Goal: Check status: Check status

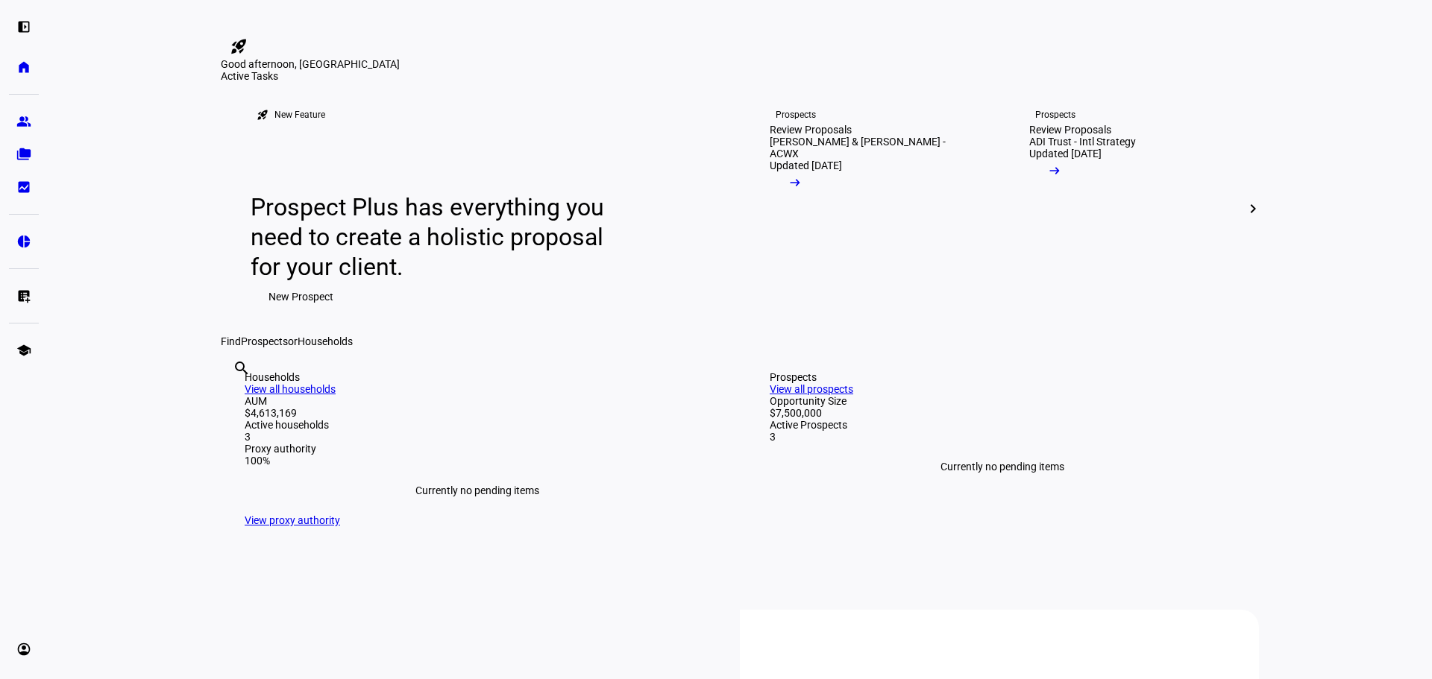
click at [1063, 336] on link "Prospects Review Proposals ADI Trust - Intl Strategy Updated [DATE] arrow_right…" at bounding box center [1129, 209] width 248 height 254
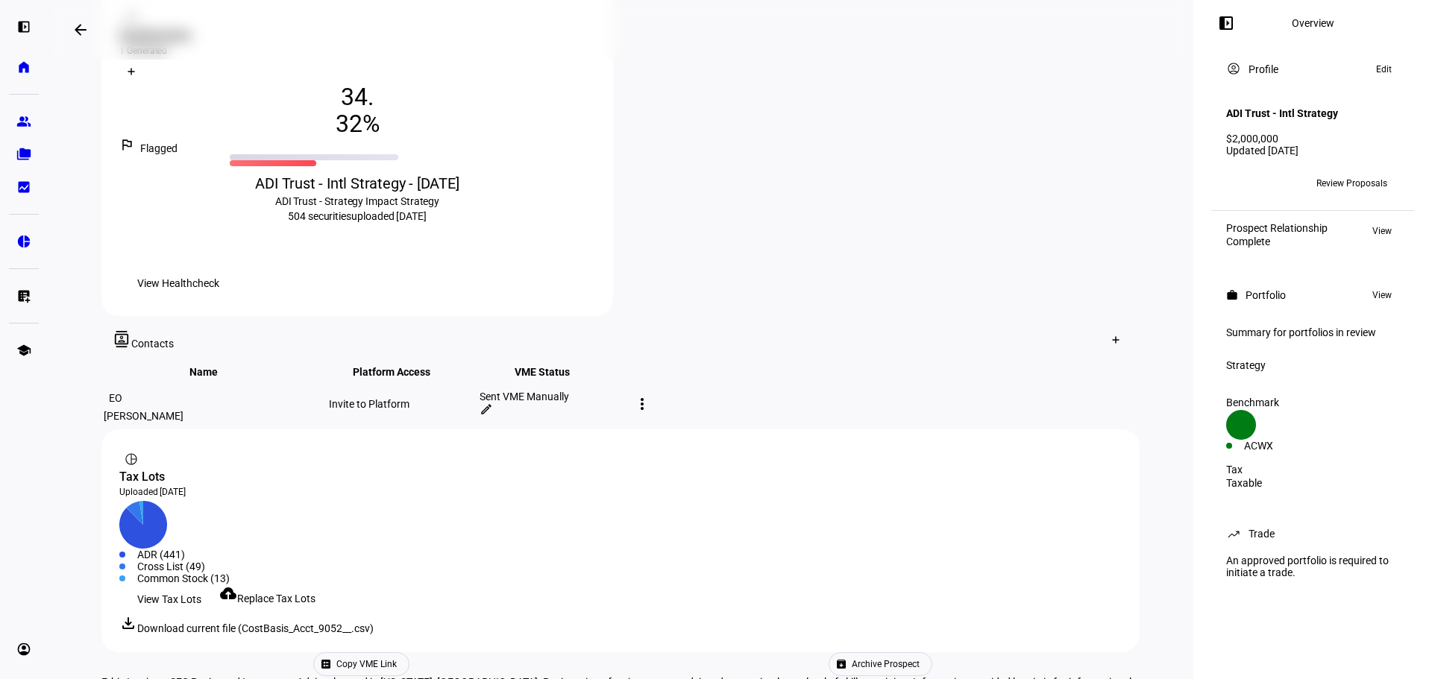
scroll to position [601, 0]
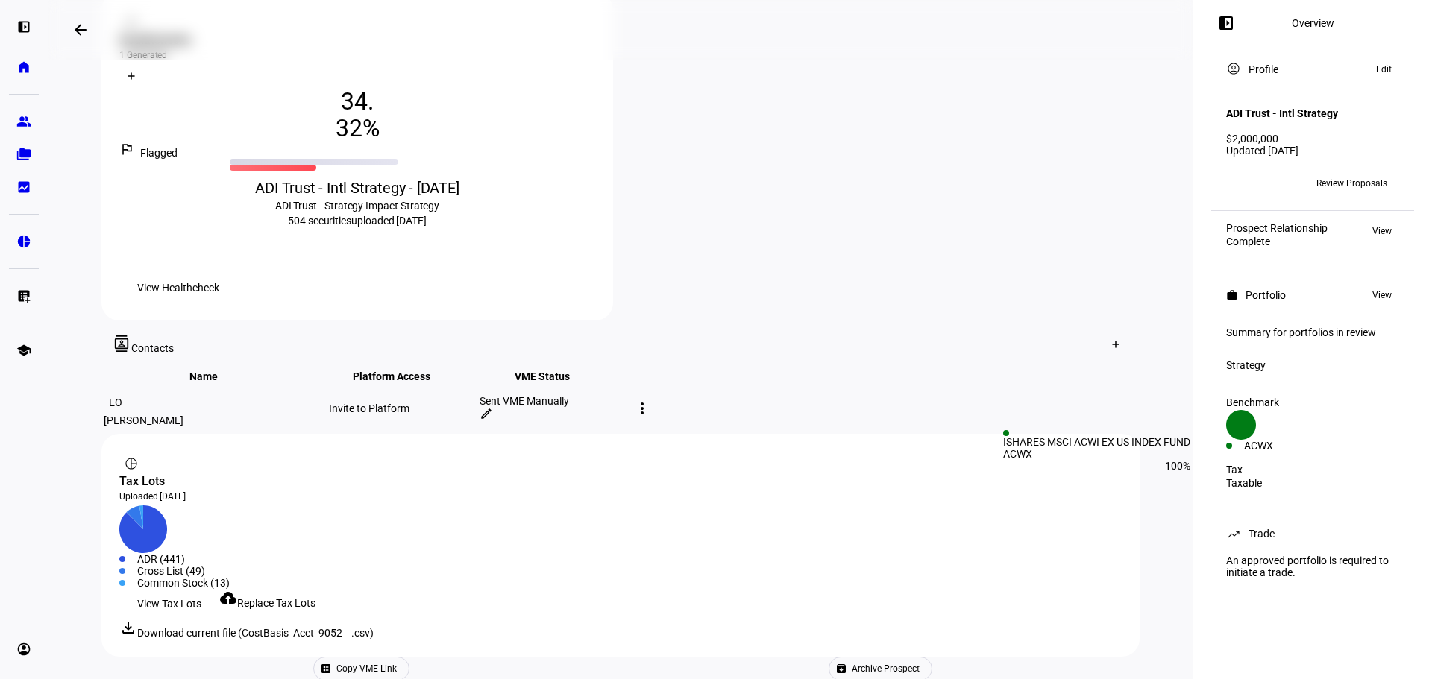
click at [1305, 450] on div "ACWX" at bounding box center [1278, 446] width 69 height 12
click at [1303, 446] on div "ACWX" at bounding box center [1278, 446] width 69 height 12
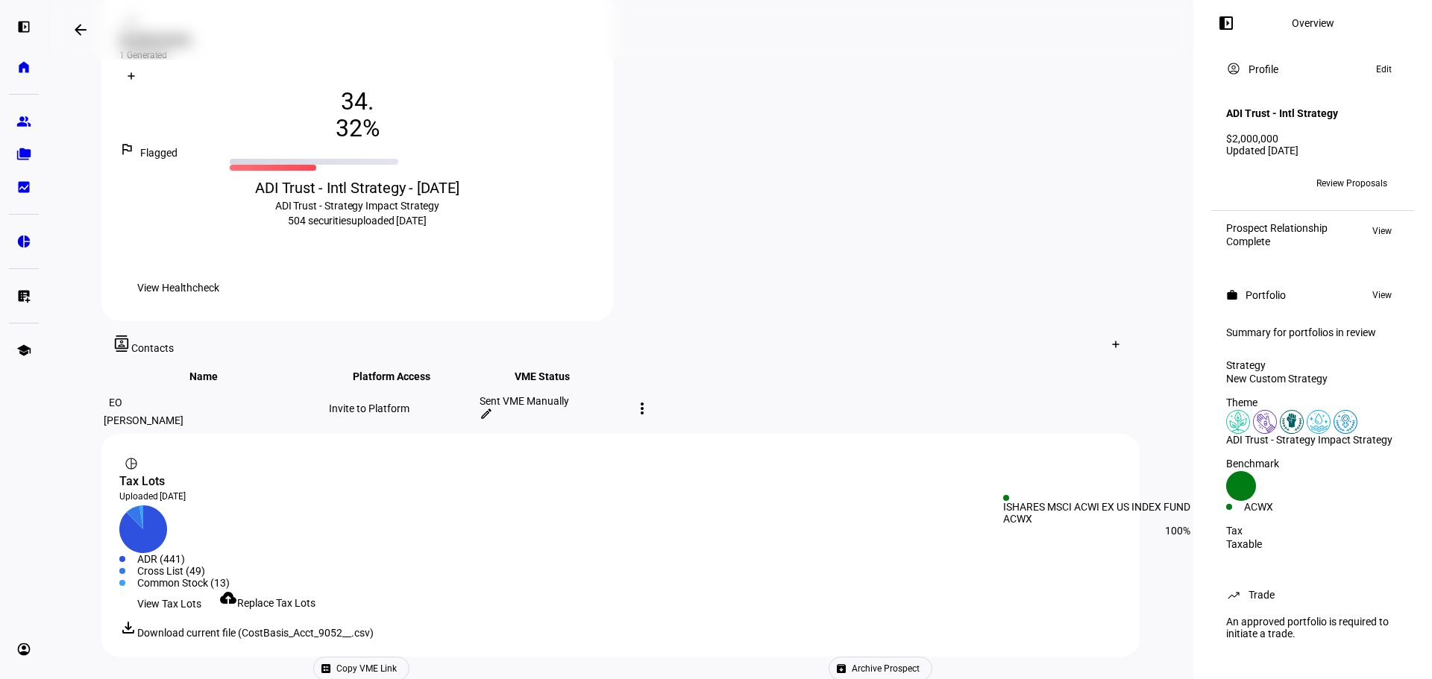
click at [1287, 513] on div "ACWX" at bounding box center [1278, 507] width 69 height 12
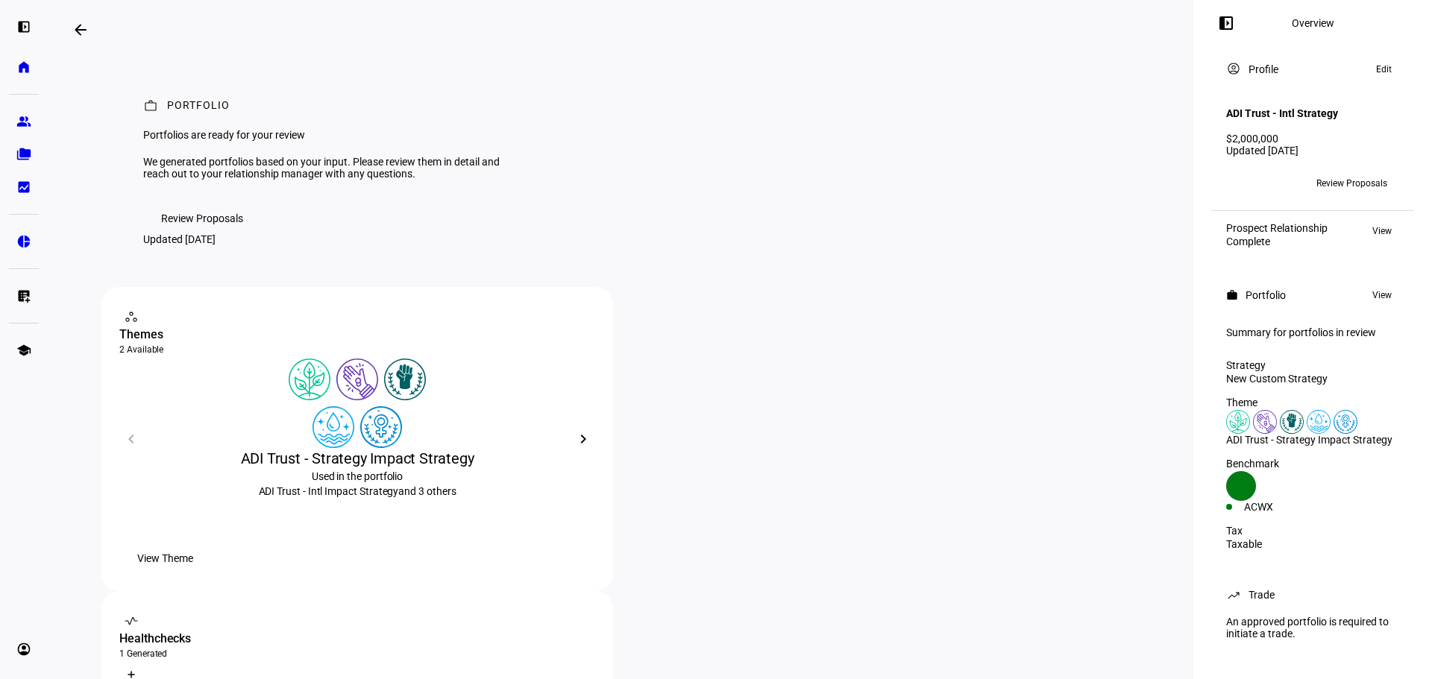
scroll to position [0, 0]
click at [78, 33] on mat-icon "arrow_backwards" at bounding box center [81, 30] width 18 height 18
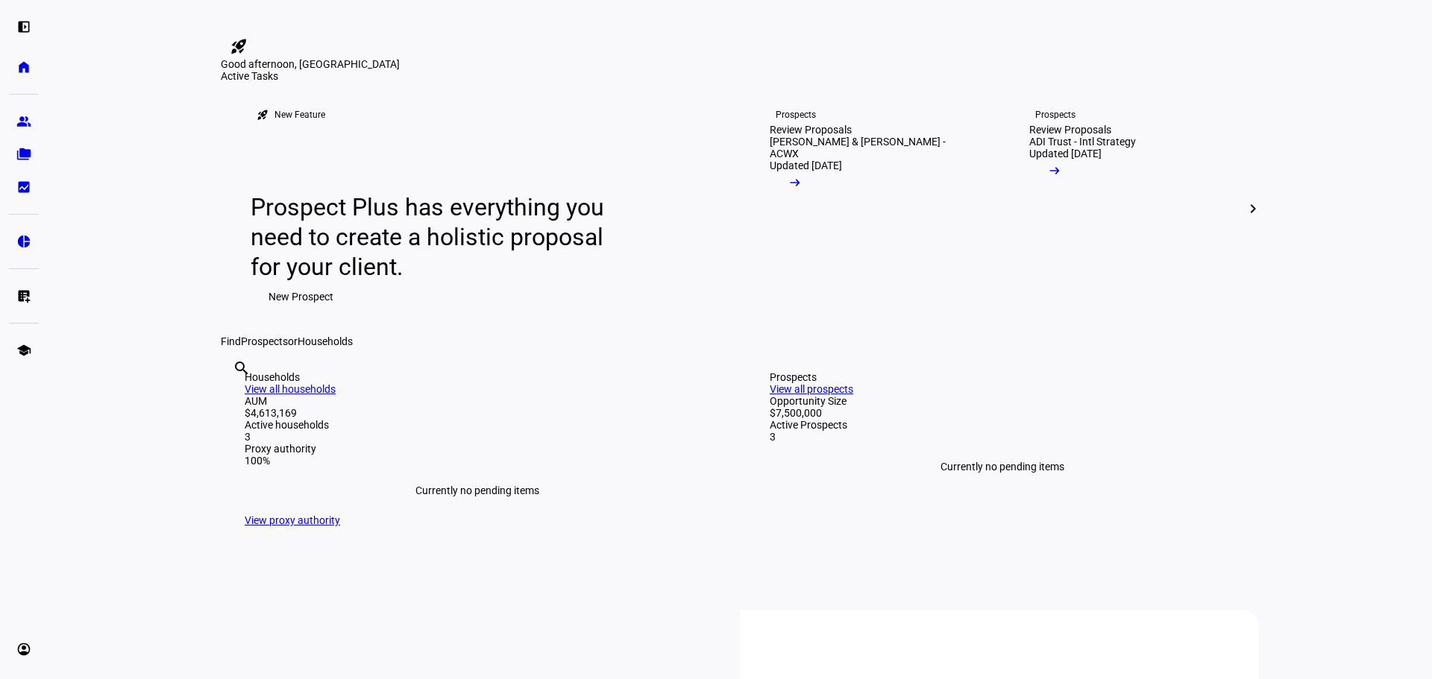
click at [1240, 227] on span at bounding box center [1253, 209] width 36 height 36
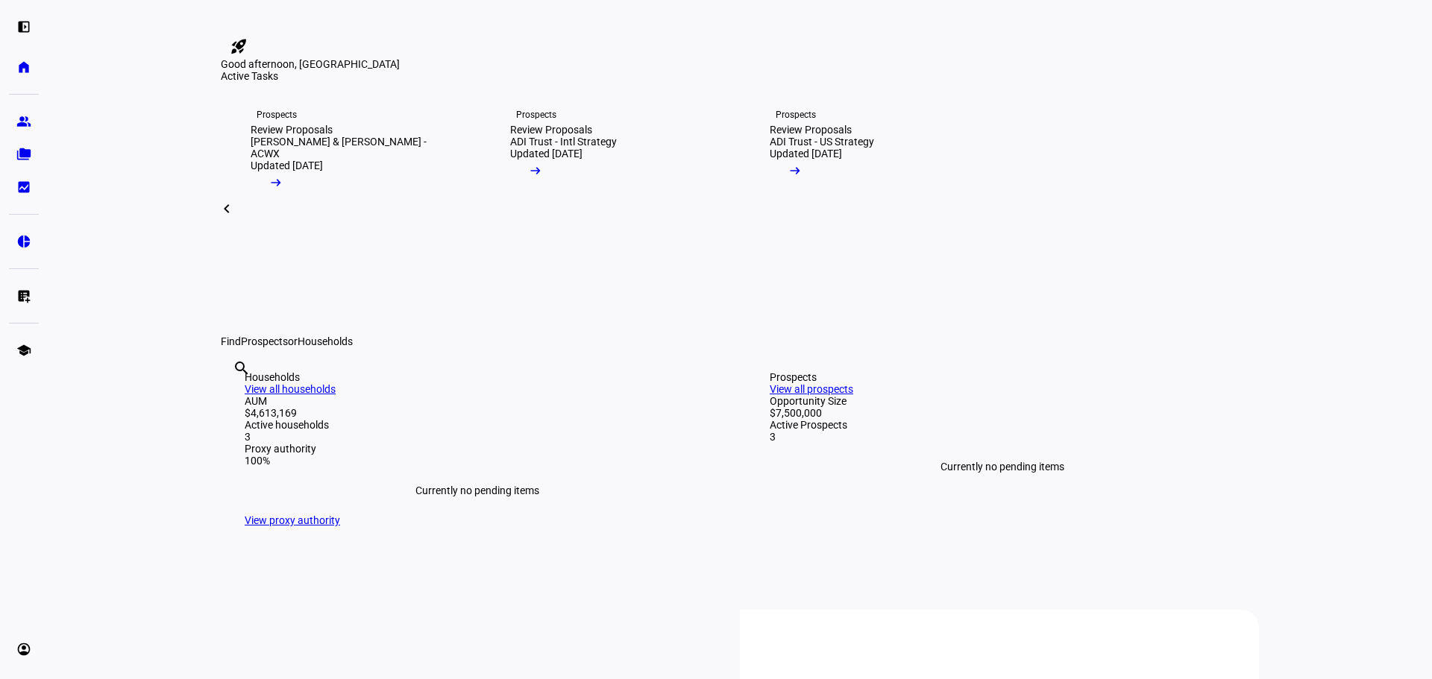
click at [848, 336] on link "Prospects Review Proposals ADI Trust - US Strategy Updated [DATE] arrow_right_a…" at bounding box center [870, 209] width 248 height 254
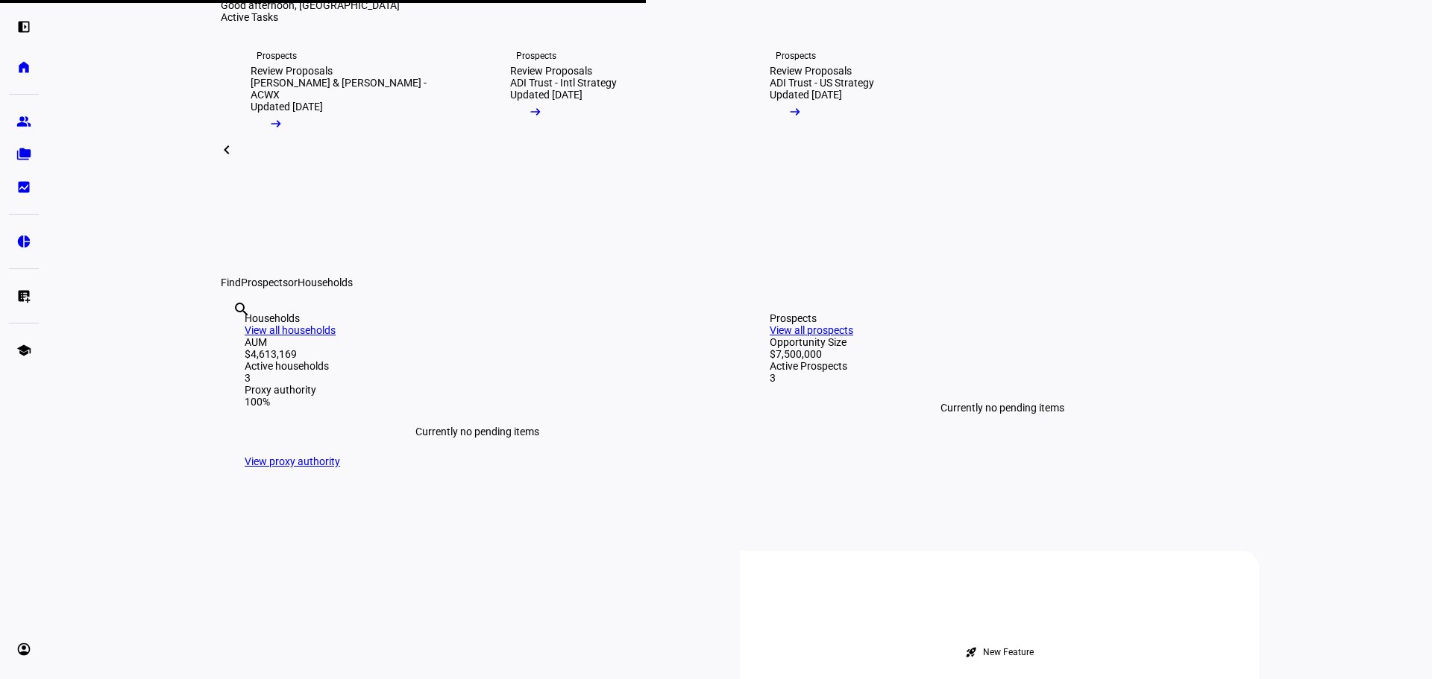
scroll to position [75, 0]
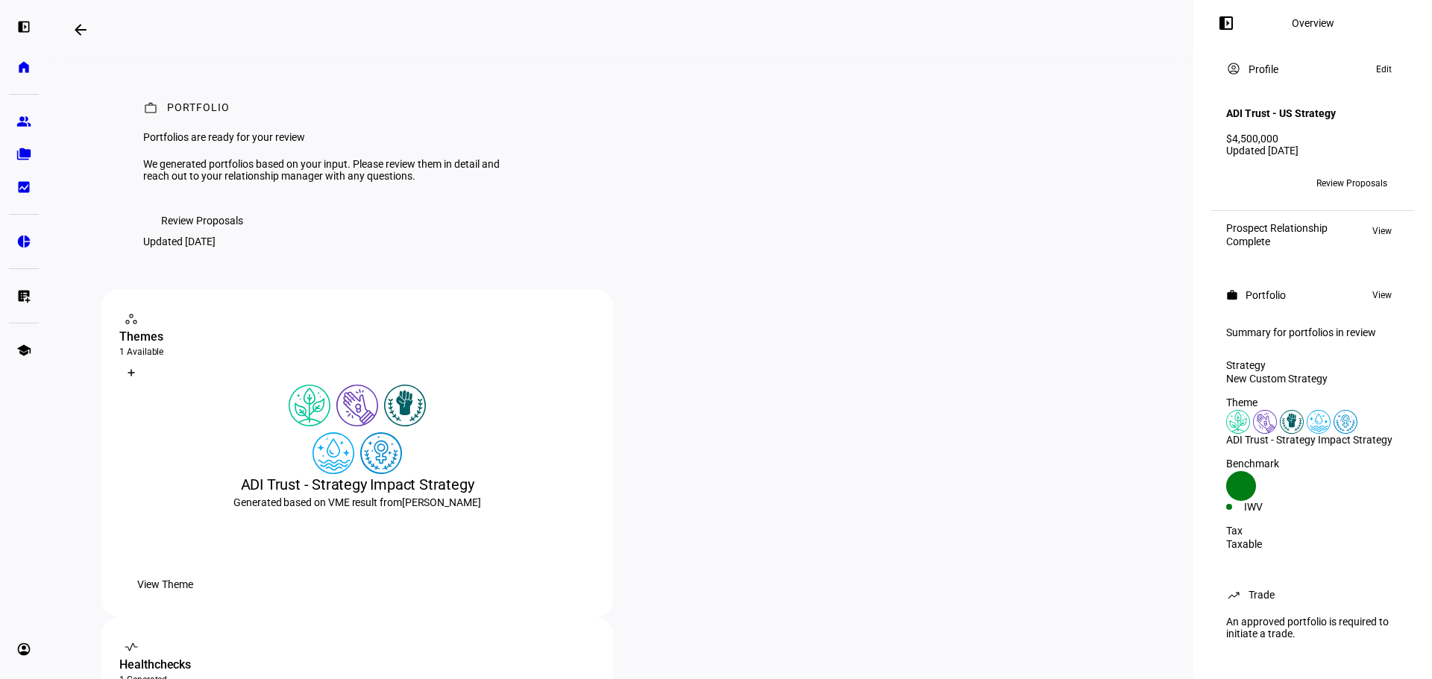
scroll to position [16, 0]
click at [1313, 501] on div "IWV" at bounding box center [1278, 507] width 69 height 12
click at [1304, 501] on div "IWV" at bounding box center [1278, 507] width 69 height 12
